Goal: Task Accomplishment & Management: Use online tool/utility

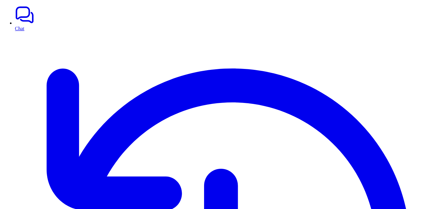
click at [26, 20] on link "Chat" at bounding box center [230, 18] width 431 height 26
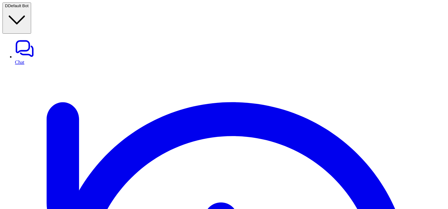
type textarea "**********"
type input "*******"
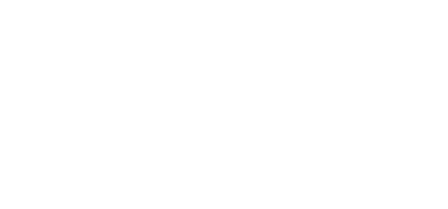
click at [220, 68] on icon at bounding box center [192, 192] width 317 height 253
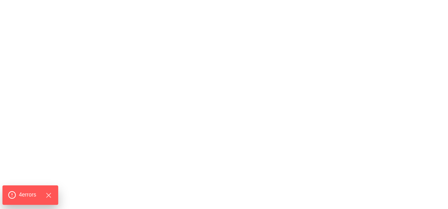
click at [27, 194] on span "4 error s" at bounding box center [27, 195] width 17 height 8
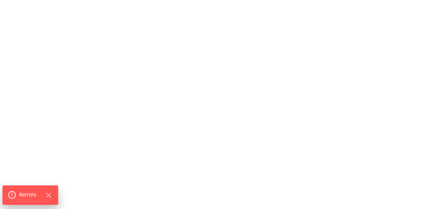
click at [35, 192] on span "4 error s" at bounding box center [27, 195] width 17 height 8
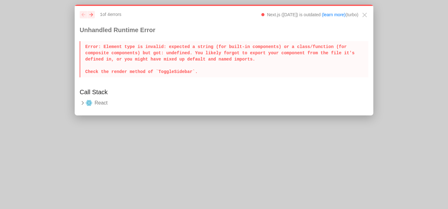
drag, startPoint x: 197, startPoint y: 72, endPoint x: 146, endPoint y: 72, distance: 51.1
click at [146, 72] on p "Error : Element type is invalid: expected a string (for built-in components) or…" at bounding box center [224, 59] width 289 height 36
click at [171, 72] on p "Error : Element type is invalid: expected a string (for built-in components) or…" at bounding box center [224, 59] width 289 height 36
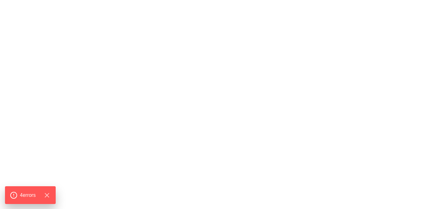
click at [30, 187] on div "4 error s" at bounding box center [30, 194] width 56 height 19
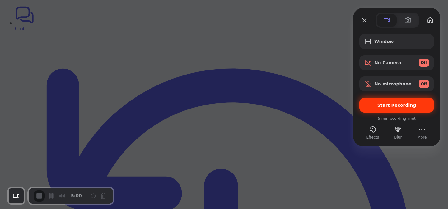
click at [395, 102] on span "Start Recording" at bounding box center [397, 104] width 39 height 5
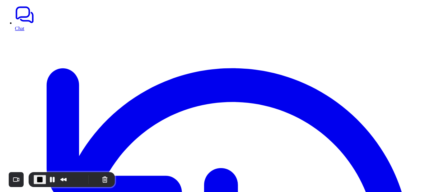
click at [40, 177] on span "End Recording" at bounding box center [39, 179] width 7 height 7
